Goal: Communication & Community: Answer question/provide support

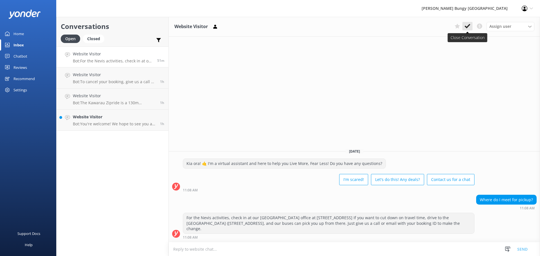
click at [468, 28] on icon at bounding box center [467, 26] width 6 height 6
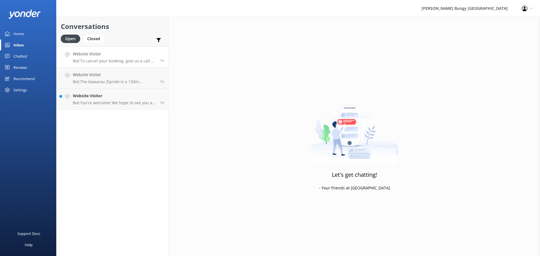
click at [111, 59] on p "Bot: To cancel your booking, give us a call at [PHONE_NUMBER] or [PHONE_NUMBER]…" at bounding box center [114, 60] width 83 height 5
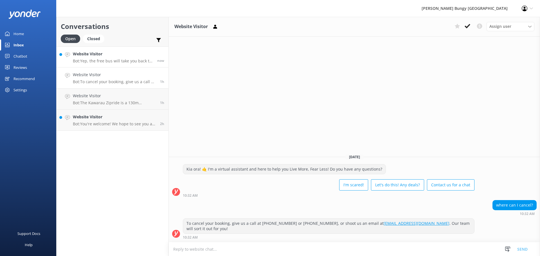
drag, startPoint x: 109, startPoint y: 58, endPoint x: 110, endPoint y: 55, distance: 3.1
click at [109, 58] on div "Website Visitor Bot: Yep, the free bus will take you back to the pick-up locati…" at bounding box center [113, 57] width 80 height 12
